Goal: Complete application form

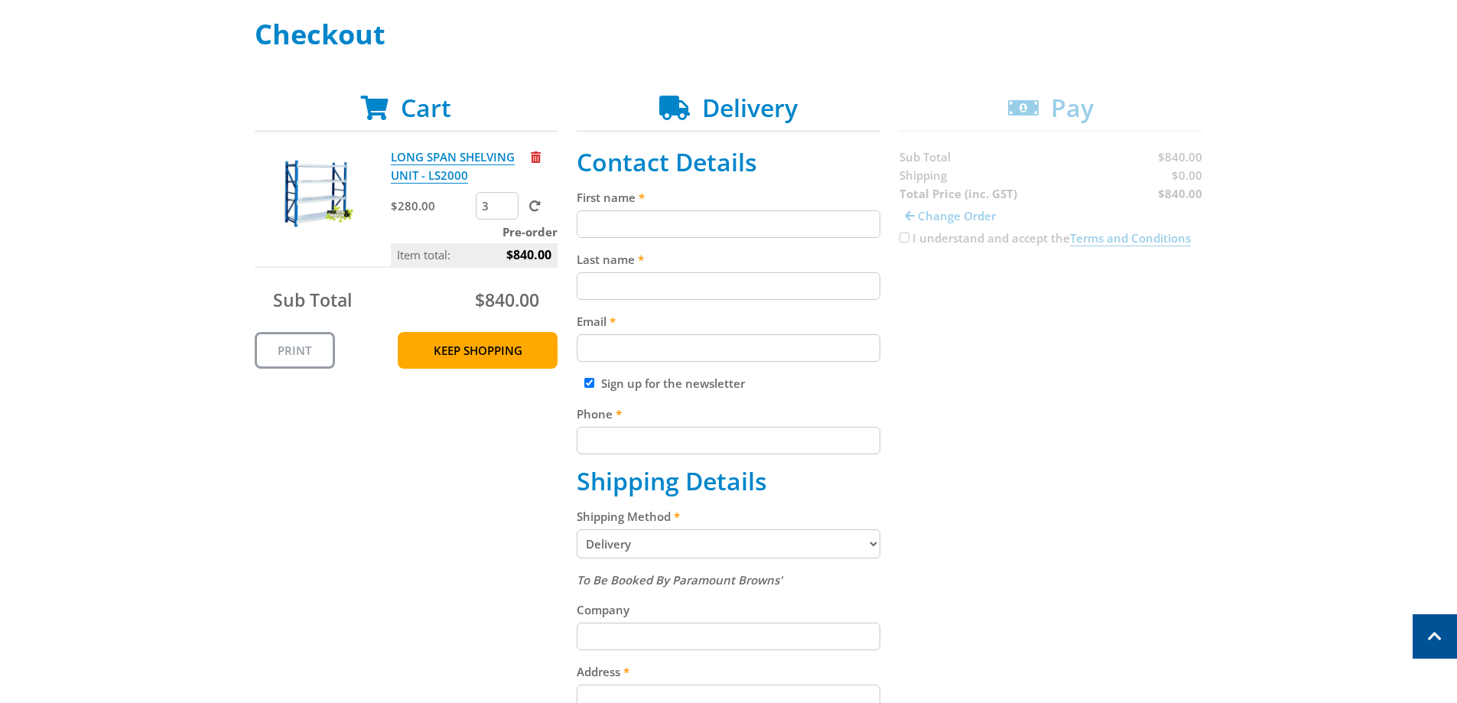
scroll to position [204, 0]
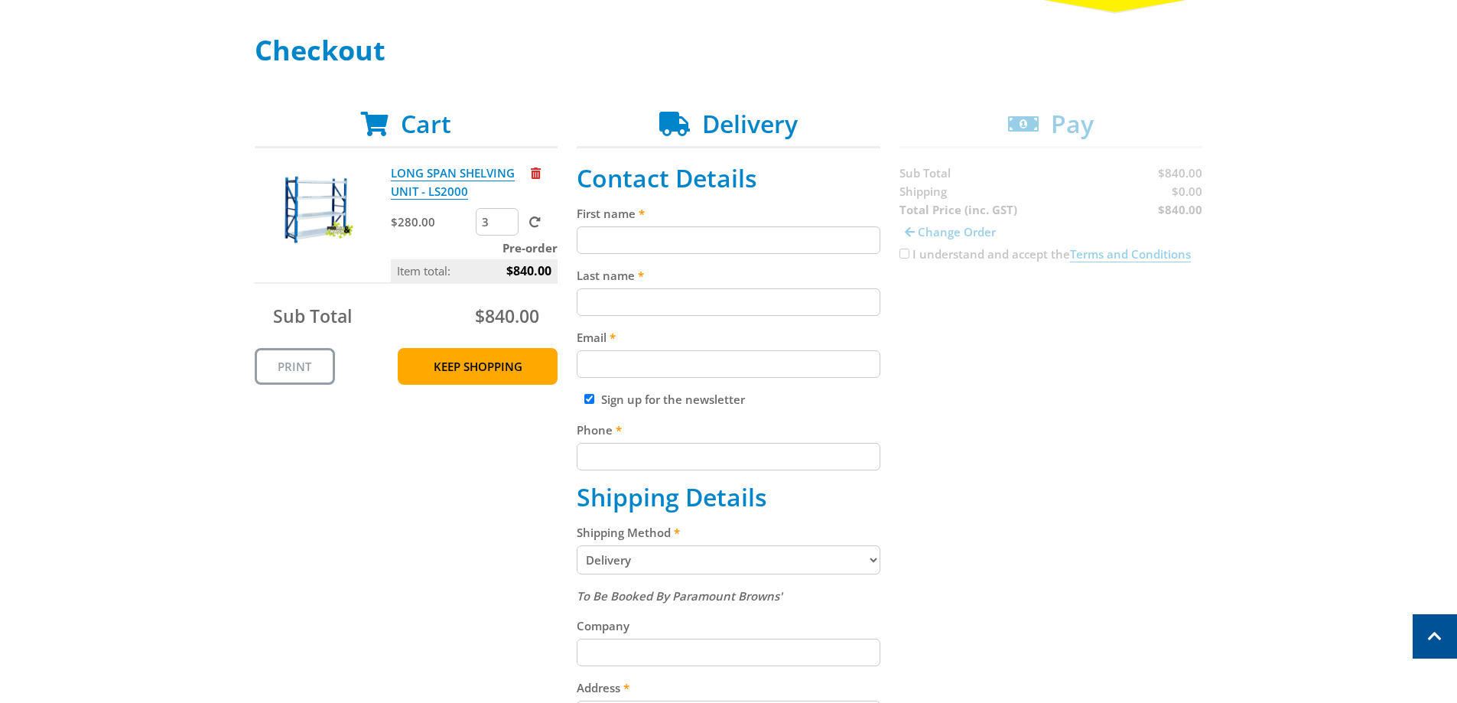
click at [626, 228] on input "First name" at bounding box center [729, 240] width 304 height 28
type input "[PERSON_NAME]"
type input "De Vos"
type input "[EMAIL_ADDRESS][DOMAIN_NAME]"
type input "0484606029"
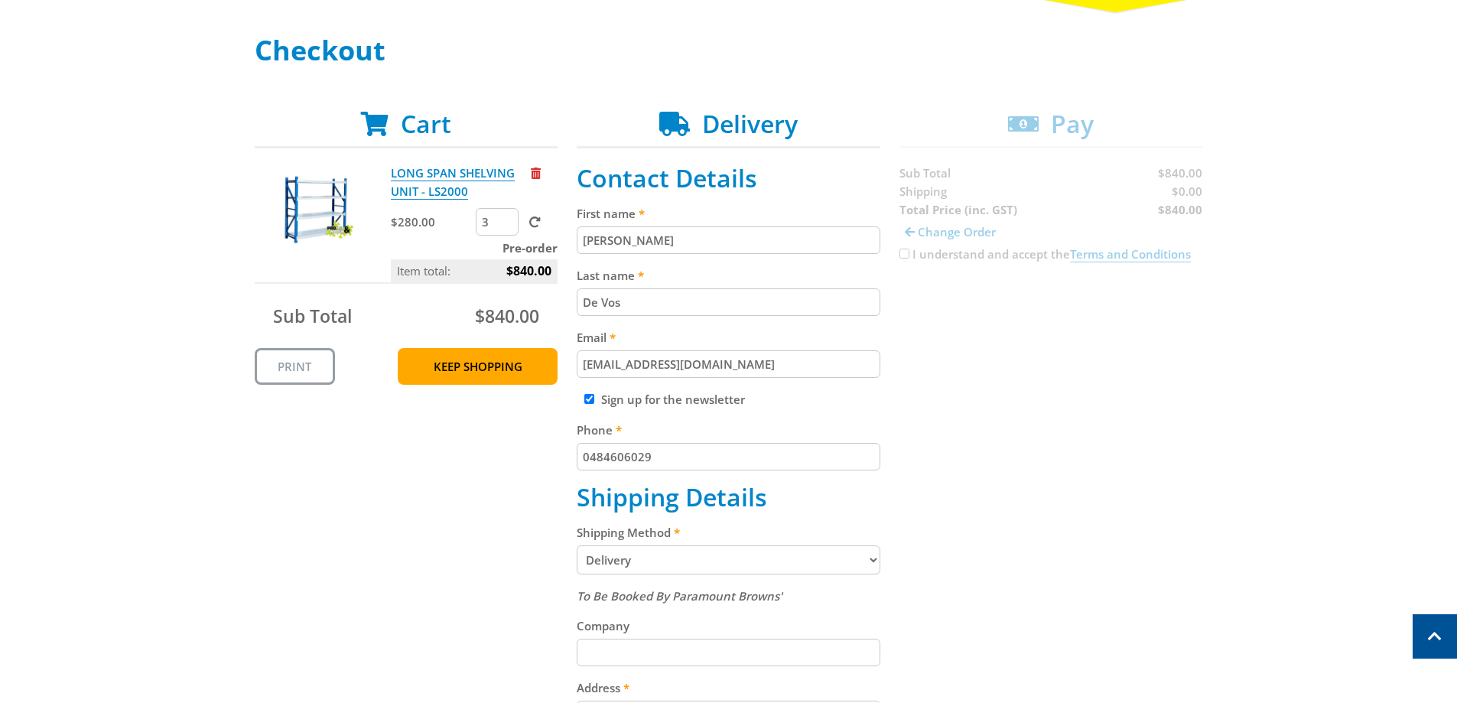
type input "[GEOGRAPHIC_DATA]"
type input "[STREET_ADDRESS]"
type input "[GEOGRAPHIC_DATA]"
type input "5047"
select select "SA"
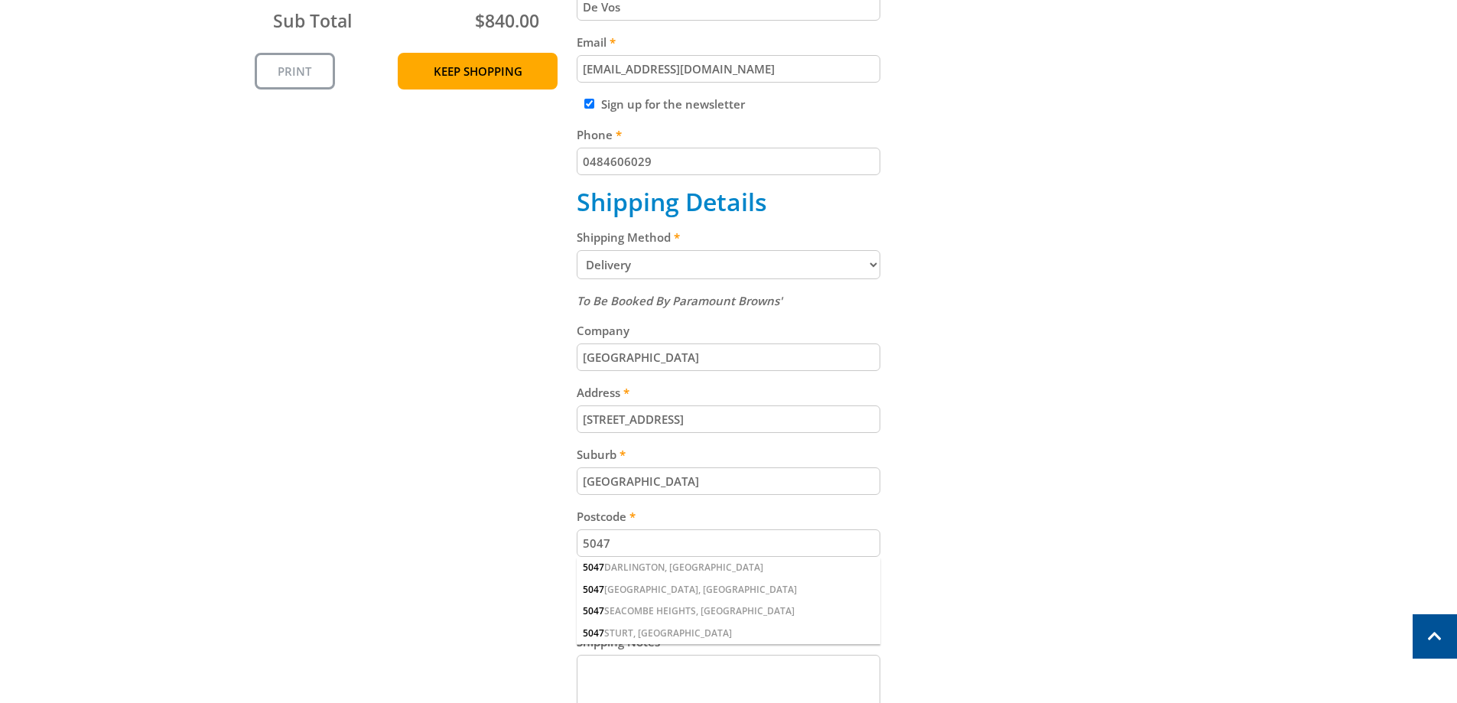
scroll to position [510, 0]
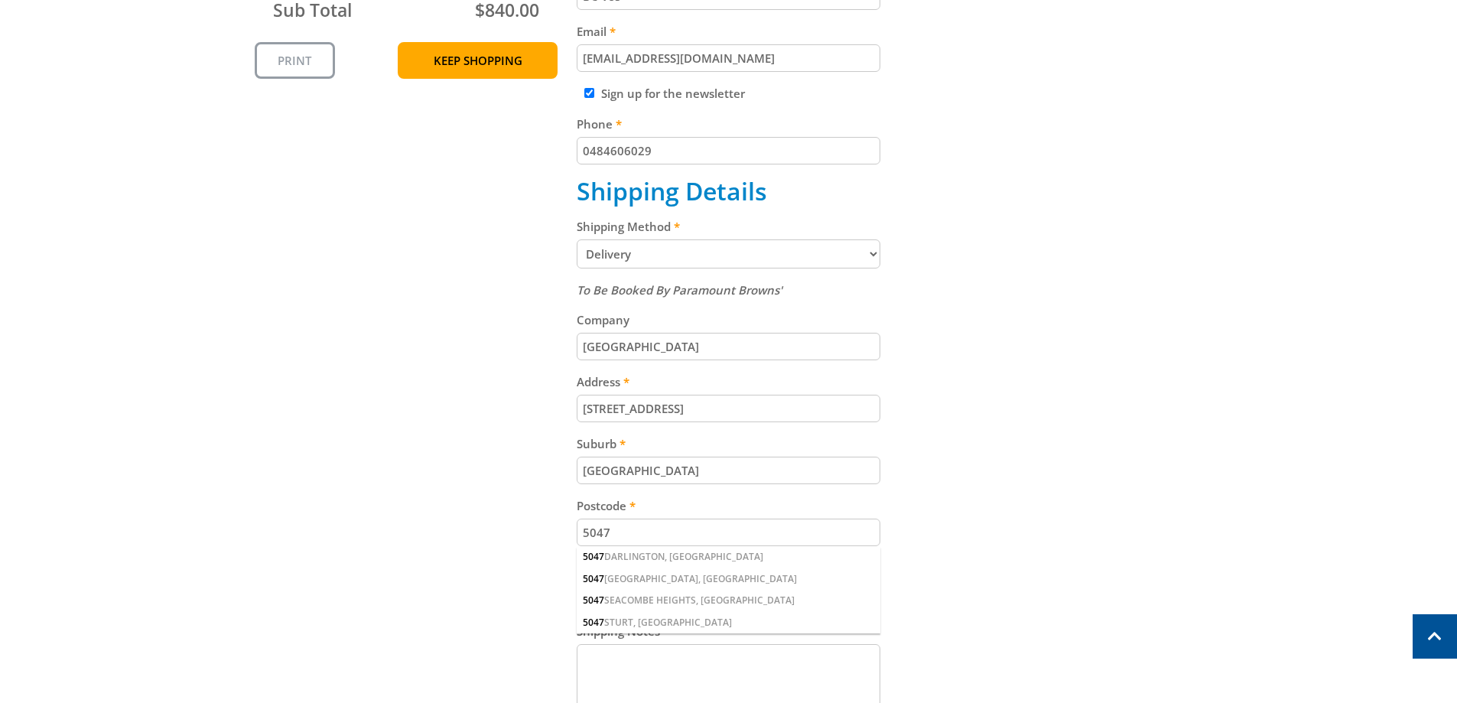
click at [470, 567] on div "Cart LONG SPAN SHELVING UNIT - LS2000 $280.00 3 Pre-order Item total: $840.00 S…" at bounding box center [729, 333] width 949 height 1061
click at [600, 599] on span "5047" at bounding box center [593, 600] width 21 height 13
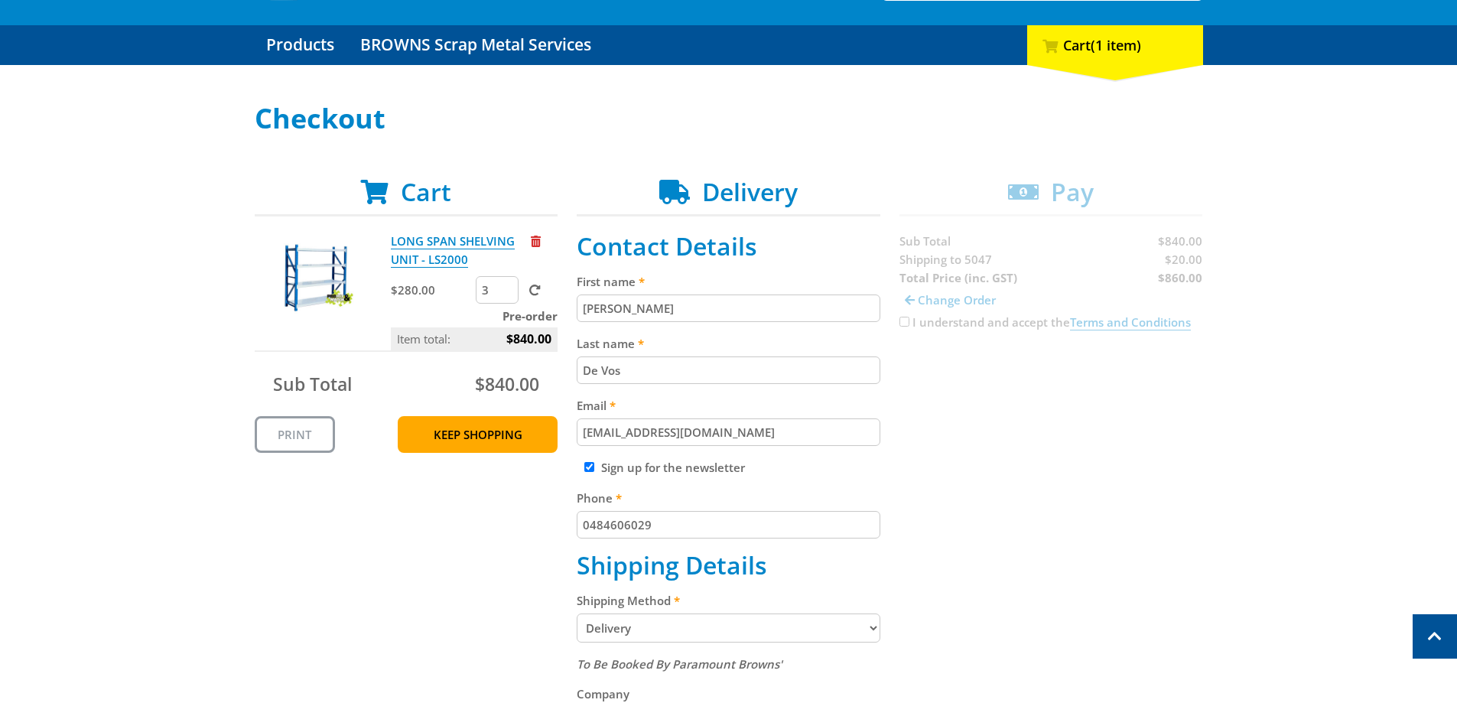
scroll to position [102, 0]
